Goal: Communication & Community: Answer question/provide support

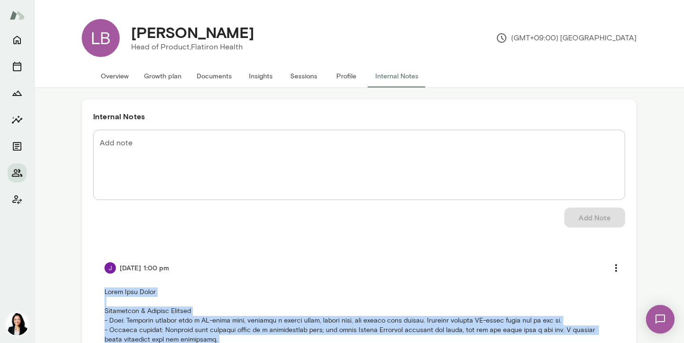
scroll to position [410, 0]
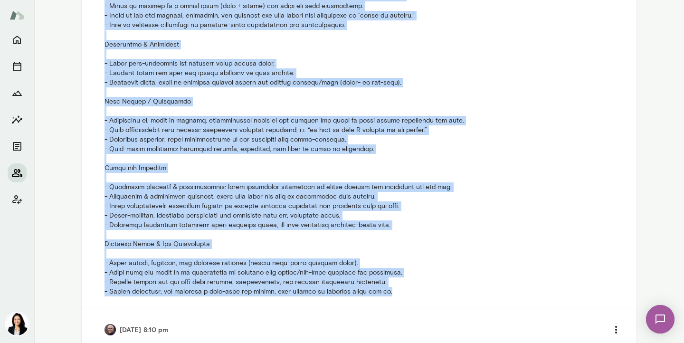
click at [16, 171] on icon "Members" at bounding box center [16, 172] width 11 height 11
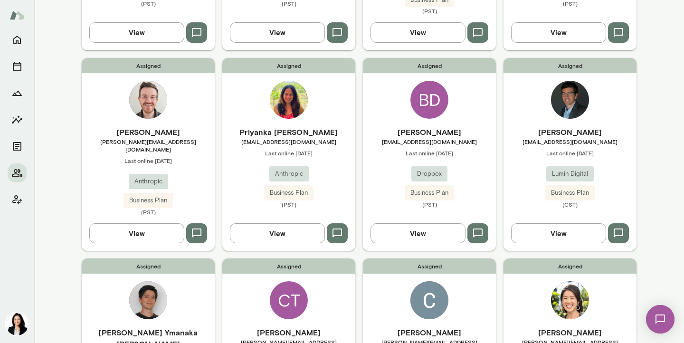
scroll to position [239, 0]
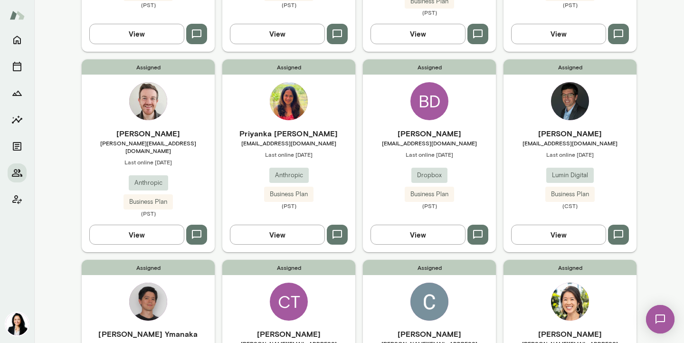
click at [553, 139] on span "[EMAIL_ADDRESS][DOMAIN_NAME]" at bounding box center [570, 143] width 133 height 8
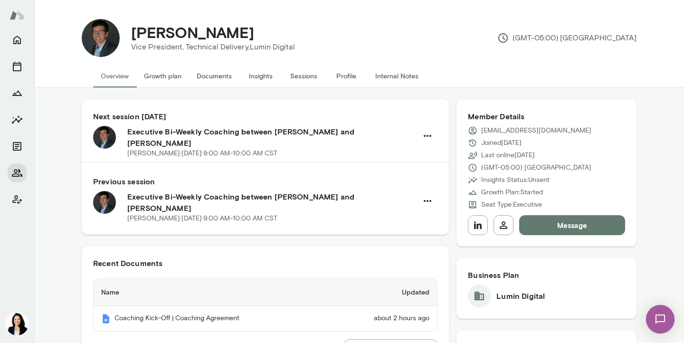
click at [553, 227] on button "Message" at bounding box center [572, 225] width 106 height 20
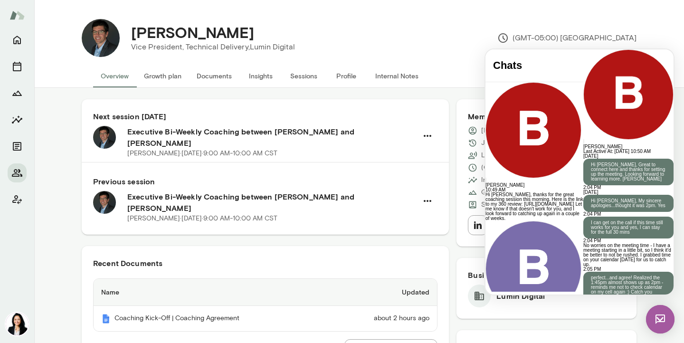
scroll to position [491, 0]
click at [583, 336] on link "[URL][DOMAIN_NAME]" at bounding box center [612, 341] width 58 height 10
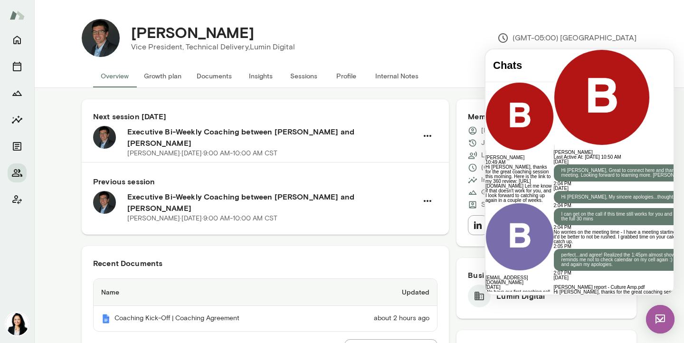
scroll to position [7, 0]
click at [554, 309] on div "**********" at bounding box center [640, 333] width 172 height 48
click at [587, 309] on div "**********" at bounding box center [640, 333] width 172 height 48
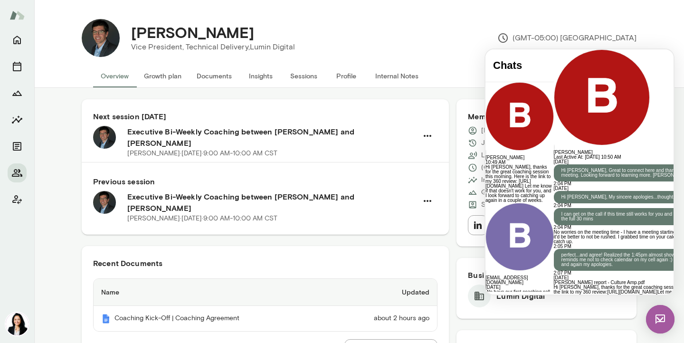
scroll to position [53, 0]
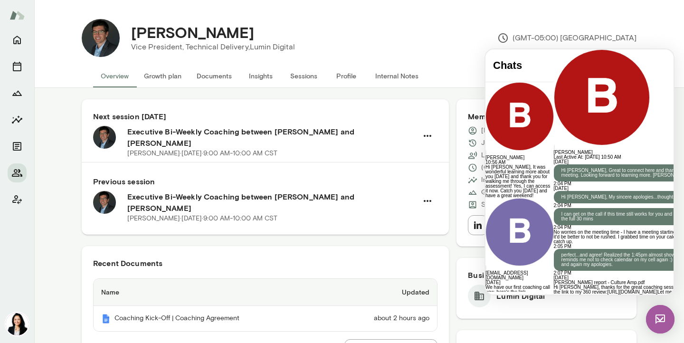
click at [658, 316] on img at bounding box center [660, 319] width 29 height 29
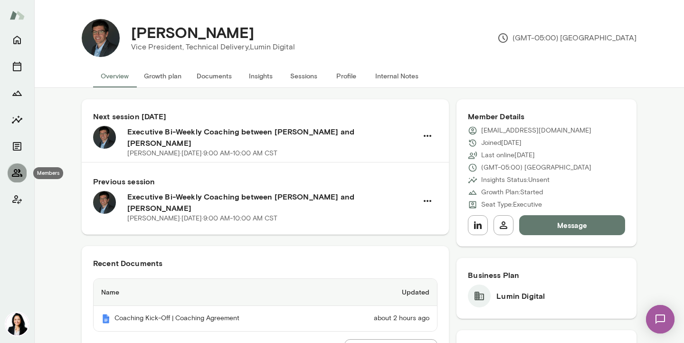
click at [15, 177] on icon "Members" at bounding box center [16, 172] width 11 height 11
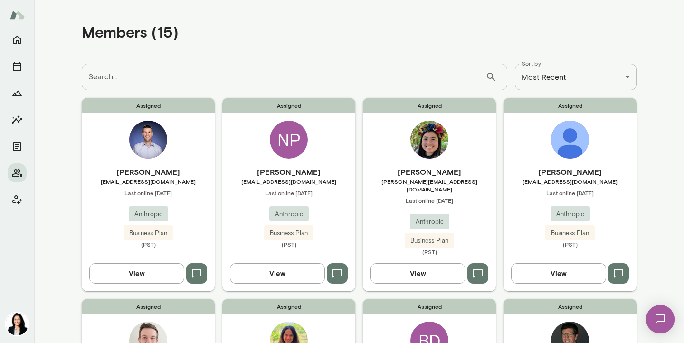
click at [152, 173] on h6 "[PERSON_NAME]" at bounding box center [148, 171] width 133 height 11
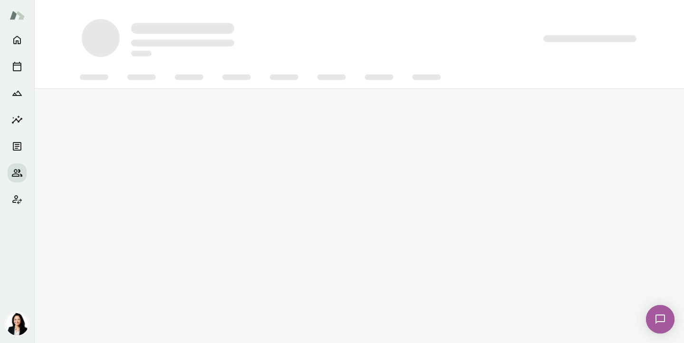
click at [152, 173] on main at bounding box center [359, 171] width 650 height 343
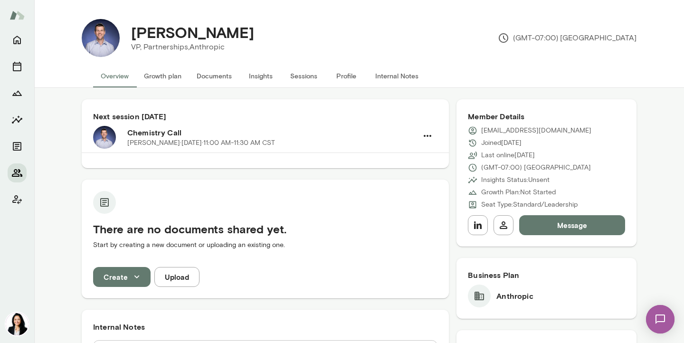
click at [15, 171] on icon "Members" at bounding box center [16, 172] width 11 height 11
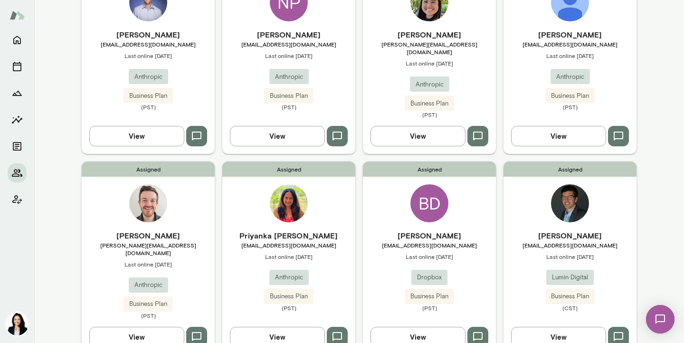
scroll to position [165, 0]
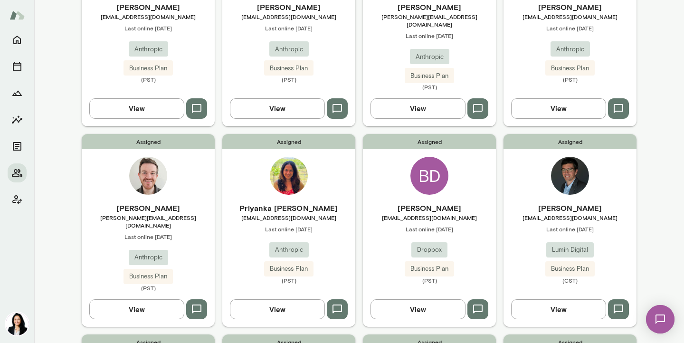
click at [153, 202] on h6 "[PERSON_NAME]" at bounding box center [148, 207] width 133 height 11
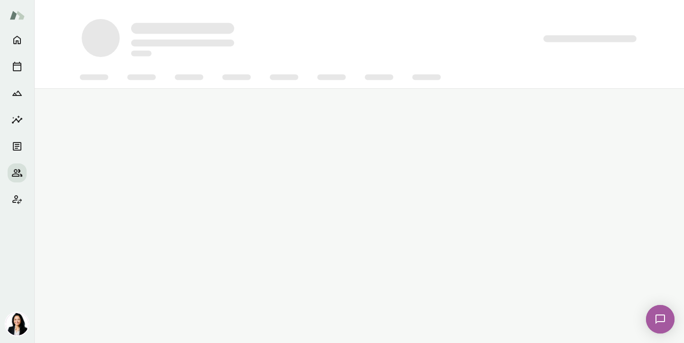
click at [153, 200] on main at bounding box center [359, 171] width 650 height 343
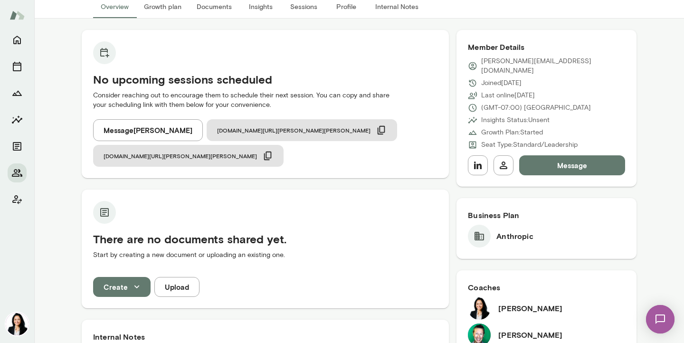
scroll to position [10, 0]
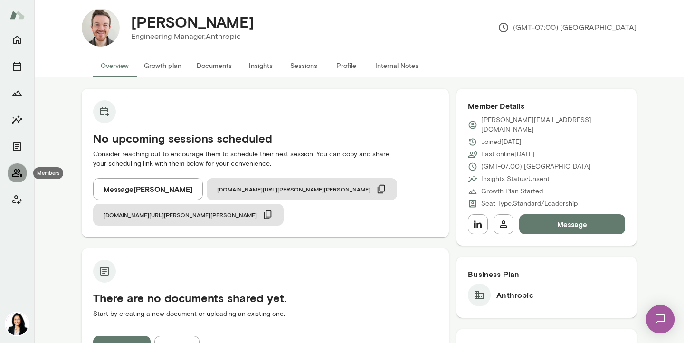
click at [19, 175] on icon "Members" at bounding box center [16, 172] width 11 height 11
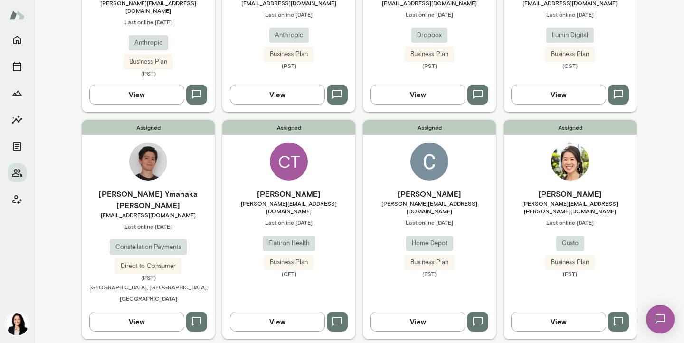
scroll to position [392, 0]
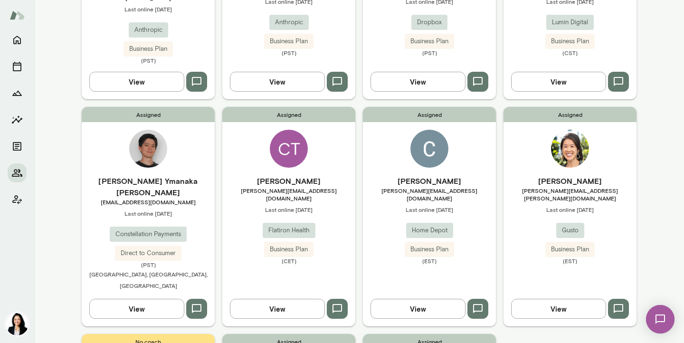
click at [283, 187] on span "[PERSON_NAME][EMAIL_ADDRESS][DOMAIN_NAME]" at bounding box center [288, 194] width 133 height 15
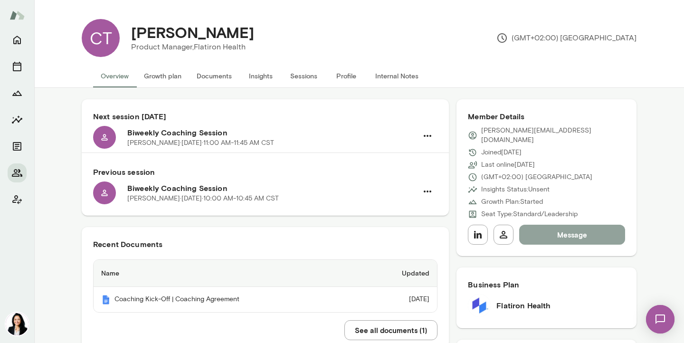
click at [585, 230] on button "Message" at bounding box center [572, 235] width 106 height 20
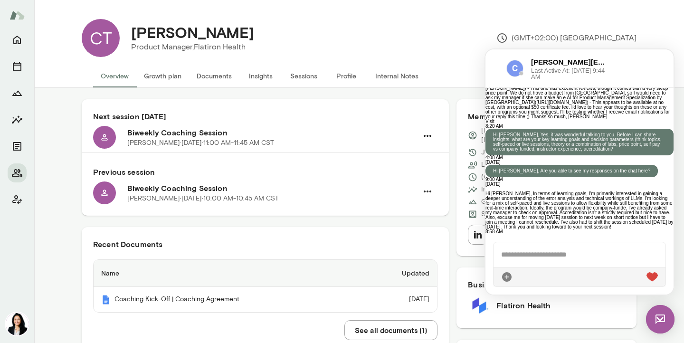
scroll to position [1043, 0]
drag, startPoint x: 568, startPoint y: 162, endPoint x: 557, endPoint y: 179, distance: 20.7
click at [557, 191] on p "Hi [PERSON_NAME], In terms of learning goals, I'm primarily interested in gaini…" at bounding box center [580, 210] width 188 height 38
copy p "error analysis and technical workings of LLMs."
